Goal: Share content: Share content

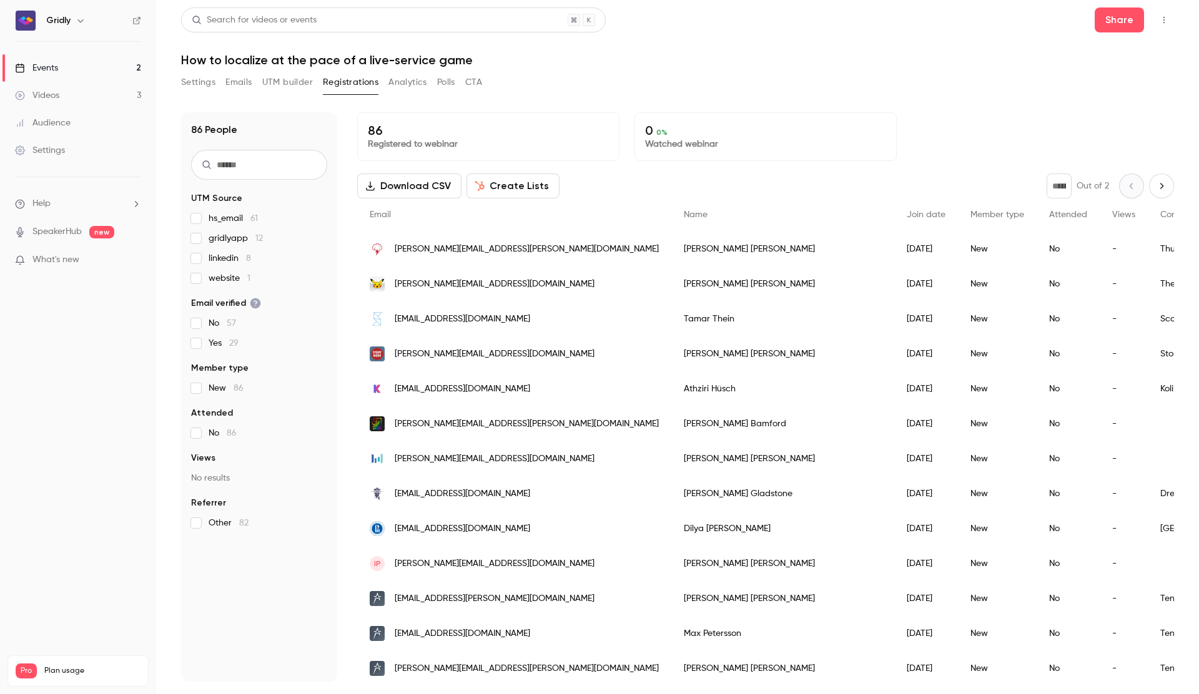
click at [205, 80] on button "Settings" at bounding box center [198, 82] width 34 height 20
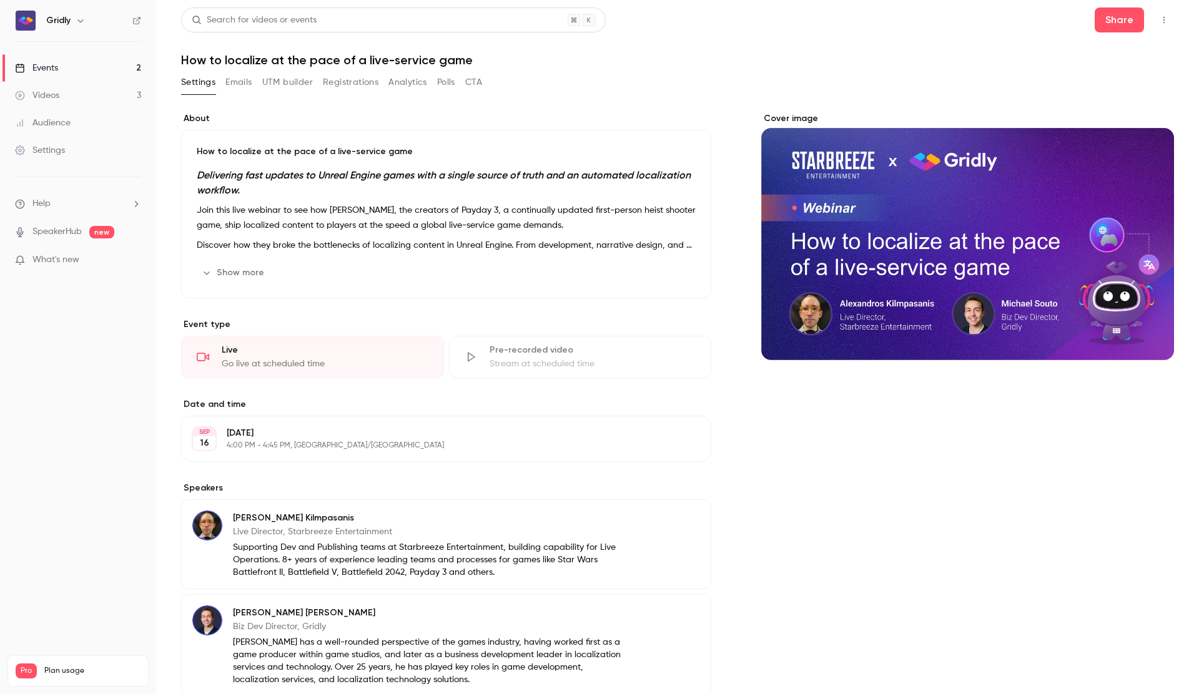
click at [60, 65] on link "Events 2" at bounding box center [78, 67] width 156 height 27
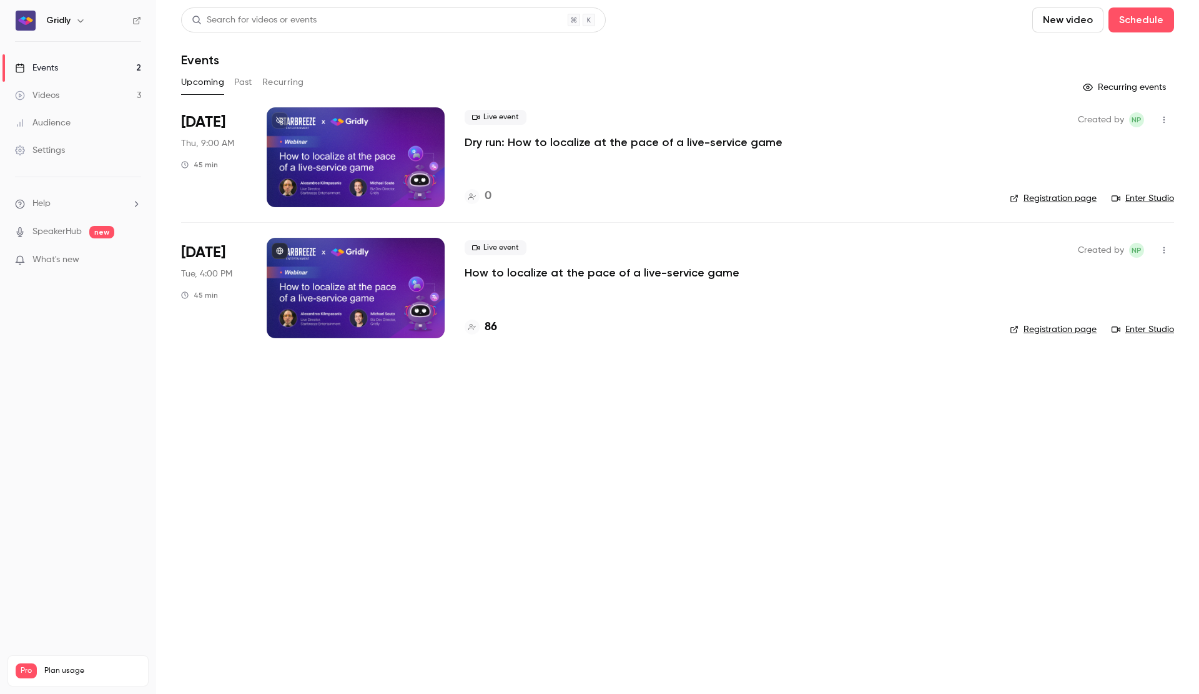
click at [684, 138] on p "Dry run: How to localize at the pace of a live-service game" at bounding box center [624, 142] width 318 height 15
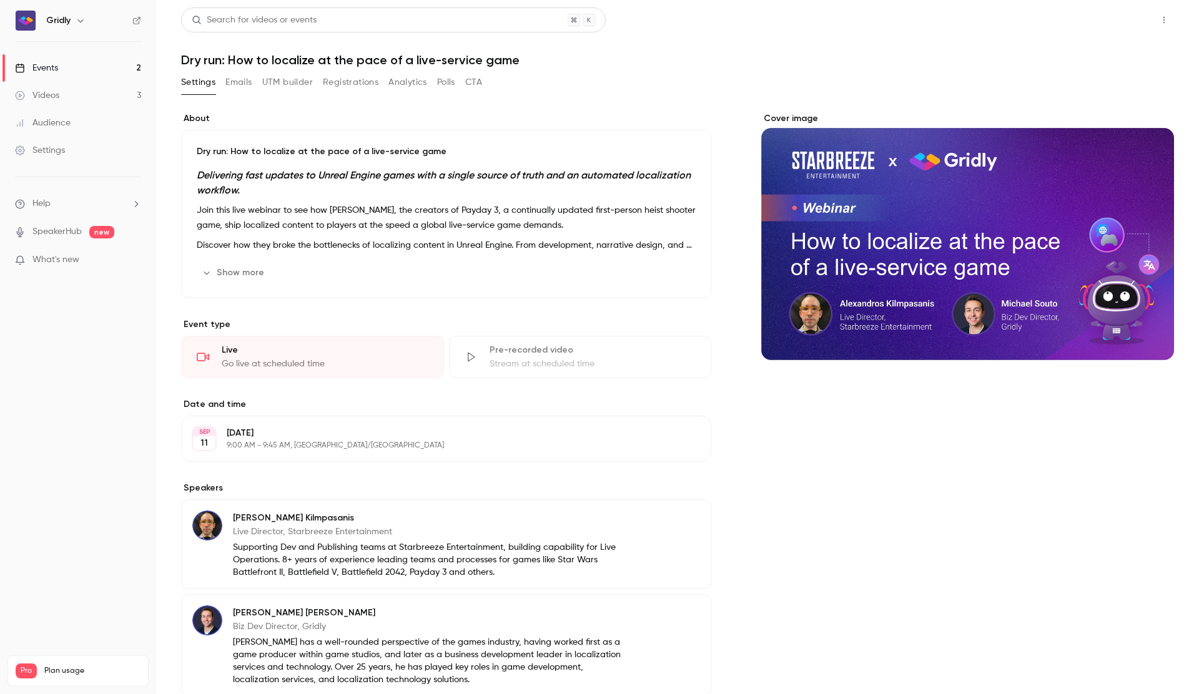
click at [1115, 23] on button "Share" at bounding box center [1119, 19] width 49 height 25
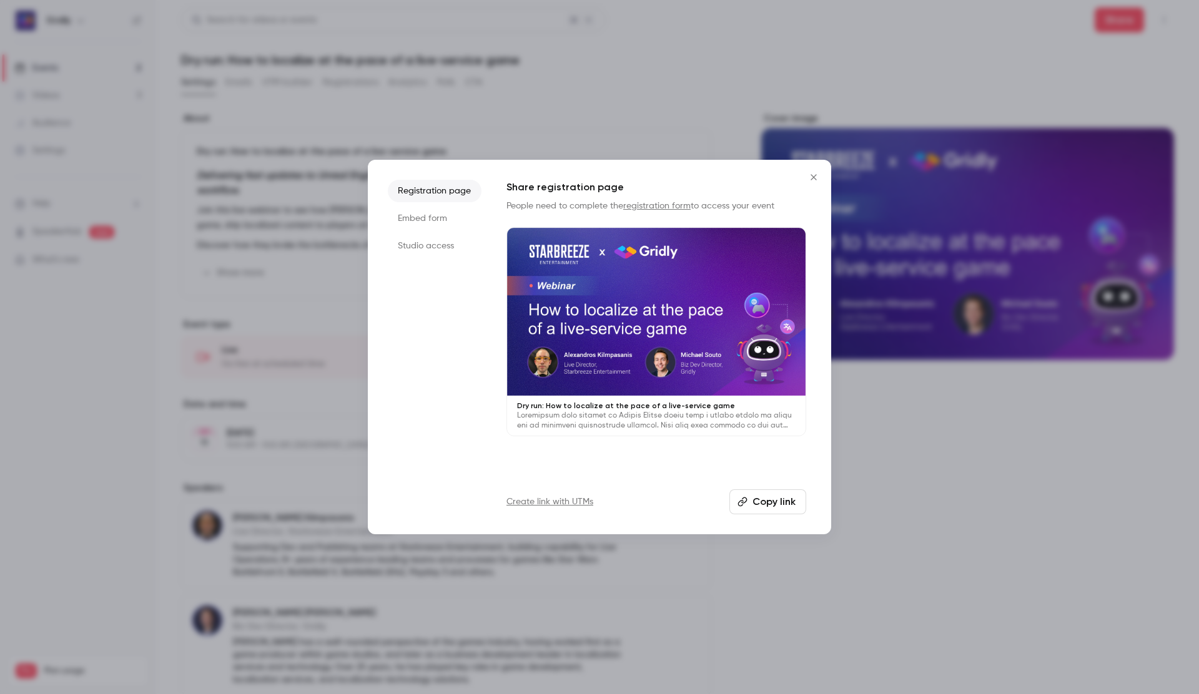
click at [765, 507] on button "Copy link" at bounding box center [767, 502] width 77 height 25
click at [784, 501] on button "Copy link" at bounding box center [767, 502] width 77 height 25
click at [813, 176] on icon "Close" at bounding box center [813, 177] width 15 height 10
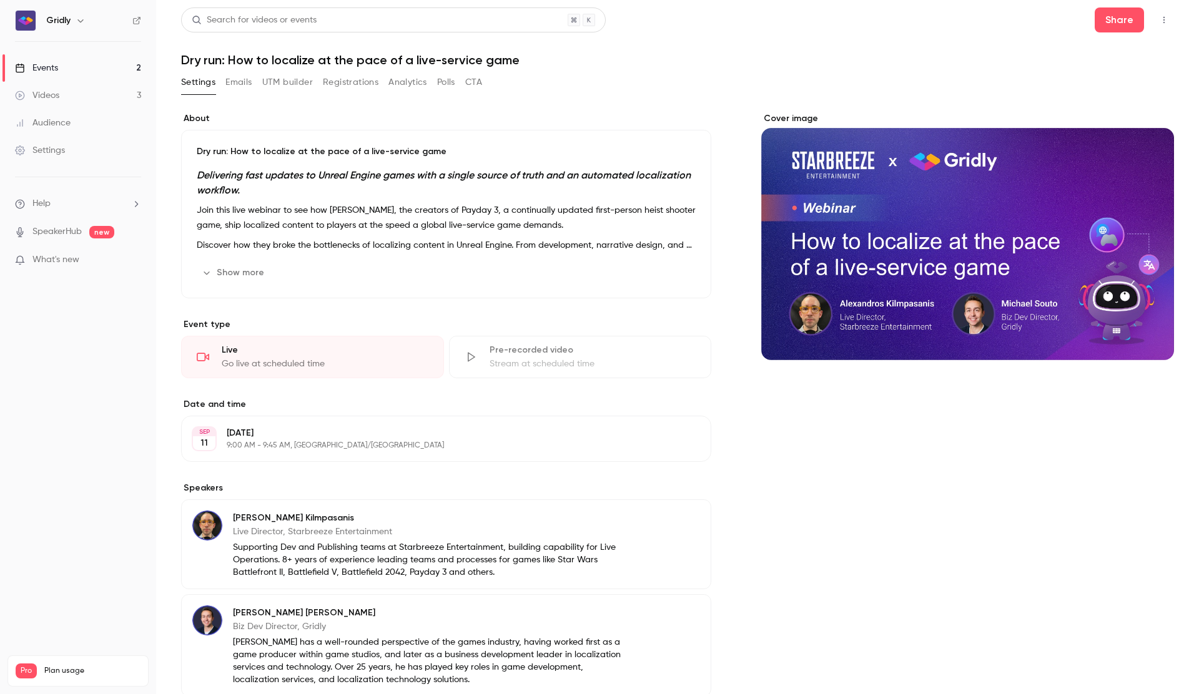
click at [1166, 19] on icon "button" at bounding box center [1164, 20] width 10 height 9
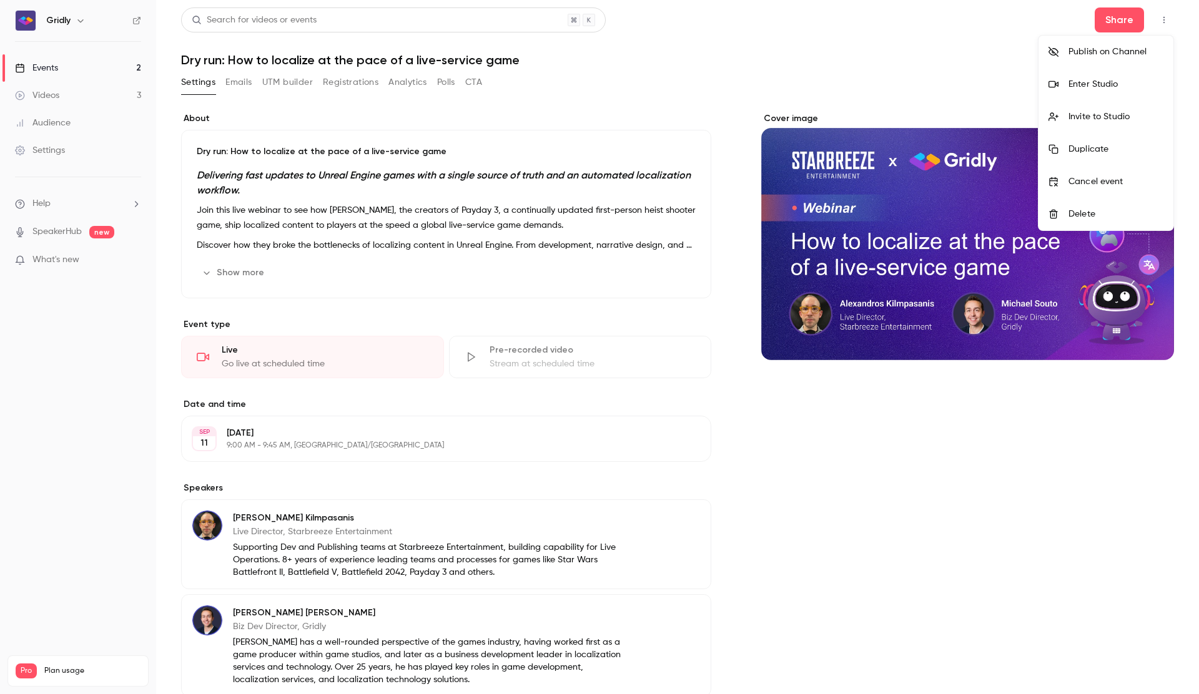
click at [603, 122] on div at bounding box center [599, 347] width 1199 height 694
